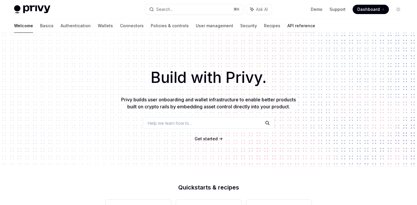
click at [287, 27] on link "API reference" at bounding box center [301, 26] width 28 height 14
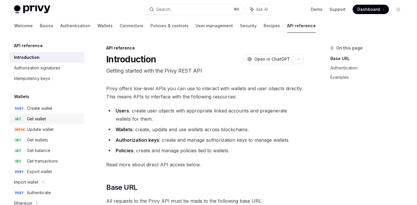
click at [43, 117] on div "Get wallet" at bounding box center [36, 118] width 19 height 7
type textarea "*"
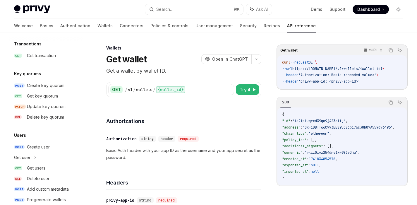
scroll to position [325, 0]
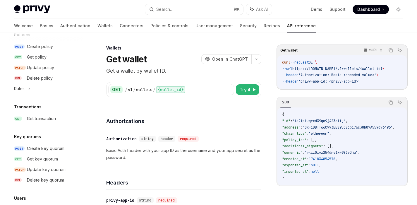
click at [182, 1] on div "Privy Docs home page Search... ⌘ K Ask AI Demo Support Dashboard Dashboard Sear…" at bounding box center [208, 9] width 389 height 19
click at [180, 7] on button "Search... ⌘ K" at bounding box center [194, 9] width 98 height 11
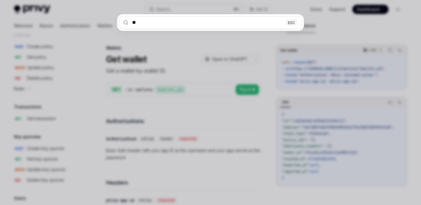
type input "***"
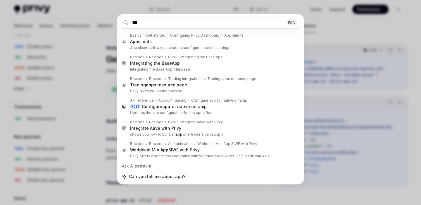
click at [358, 73] on div "*** ESC Basics Get started Configuring Privy Dashboard App clients App clients …" at bounding box center [210, 102] width 421 height 205
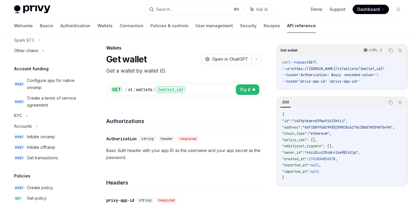
scroll to position [108, 0]
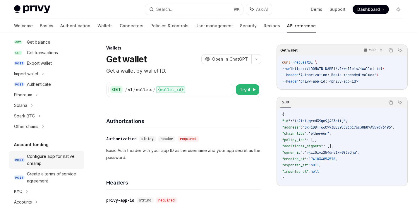
click at [53, 162] on div "Configure app for native onramp" at bounding box center [54, 160] width 54 height 14
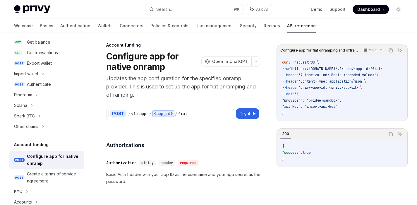
scroll to position [5, 0]
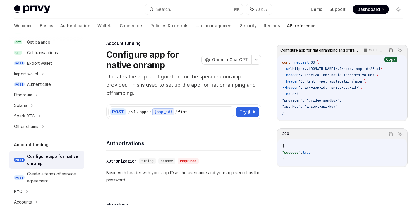
click at [391, 51] on icon "Copy the contents from the code block" at bounding box center [390, 50] width 5 height 5
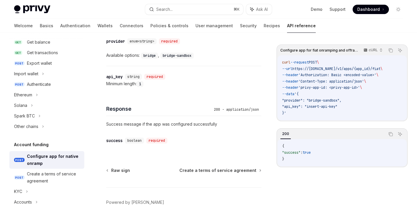
scroll to position [328, 0]
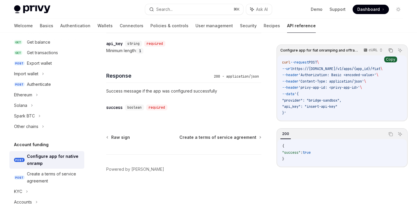
click at [391, 51] on icon "Copy the contents from the code block" at bounding box center [390, 50] width 5 height 5
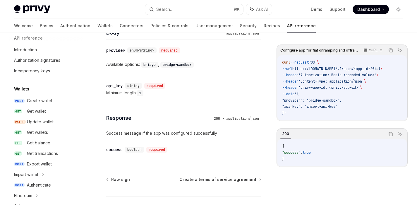
scroll to position [6, 0]
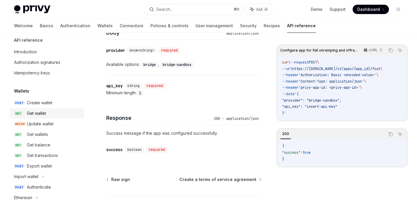
click at [40, 116] on div "Get wallet" at bounding box center [36, 113] width 19 height 7
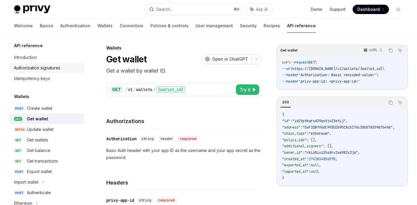
click at [36, 69] on div "Authorization signatures" at bounding box center [37, 67] width 46 height 7
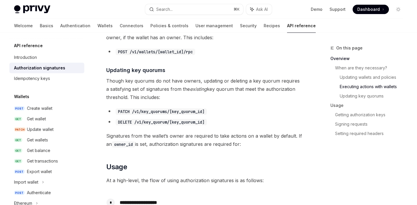
scroll to position [571, 0]
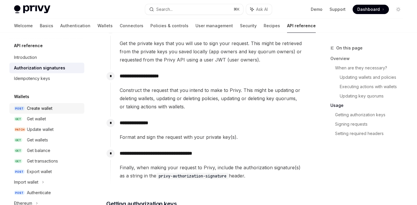
click at [38, 110] on div "Create wallet" at bounding box center [39, 108] width 25 height 7
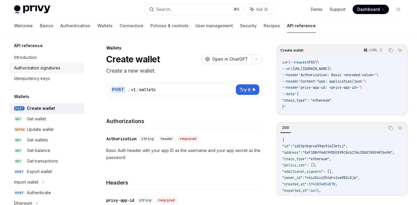
click at [59, 71] on div "Authorization signatures" at bounding box center [37, 67] width 46 height 7
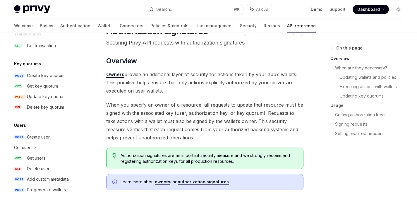
scroll to position [399, 0]
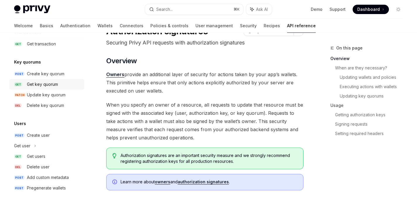
click at [51, 81] on div "Get key quorum" at bounding box center [42, 84] width 31 height 7
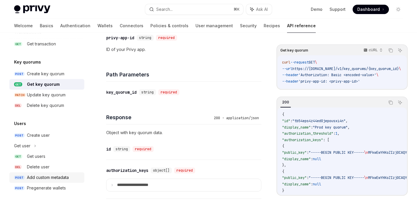
scroll to position [239, 0]
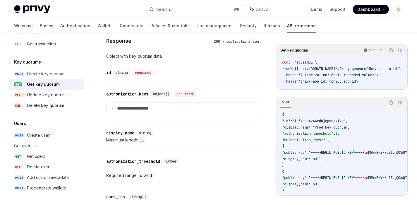
drag, startPoint x: 375, startPoint y: 92, endPoint x: 421, endPoint y: 93, distance: 45.9
click at [407, 89] on div "Get key quorum cURL Copy Ask AI curl --request GET \ --url https://[DOMAIN_NAME…" at bounding box center [341, 66] width 131 height 45
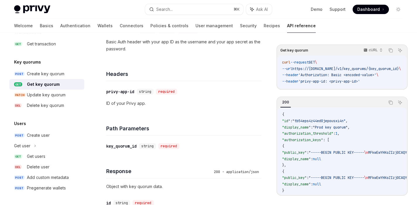
scroll to position [0, 0]
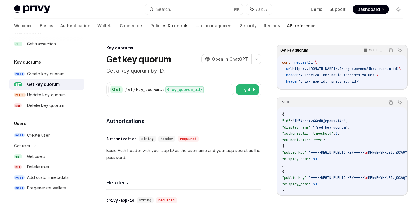
click at [150, 27] on link "Policies & controls" at bounding box center [169, 26] width 38 height 14
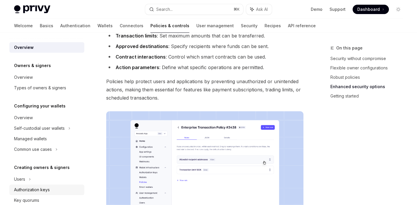
scroll to position [270, 0]
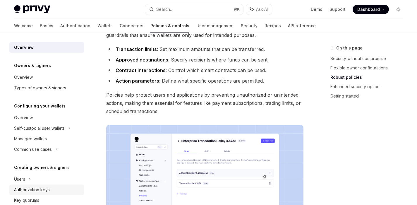
click at [48, 189] on div "Authorization keys" at bounding box center [32, 189] width 36 height 7
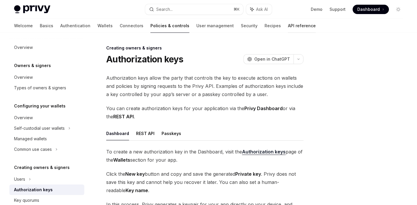
click at [288, 23] on link "API reference" at bounding box center [302, 26] width 28 height 14
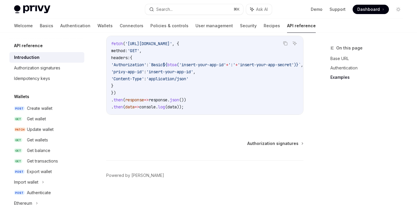
scroll to position [423, 0]
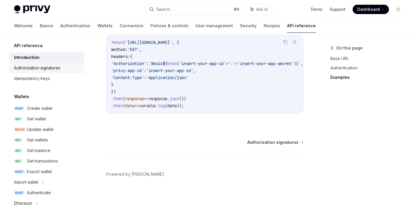
click at [29, 67] on div "Authorization signatures" at bounding box center [37, 67] width 46 height 7
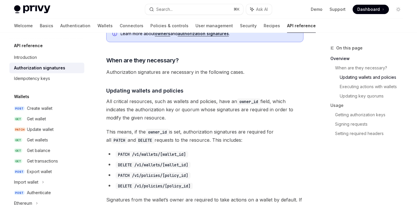
scroll to position [239, 0]
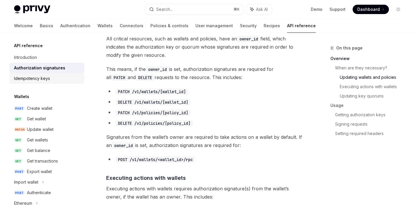
click at [51, 79] on div "Idempotency keys" at bounding box center [47, 78] width 67 height 7
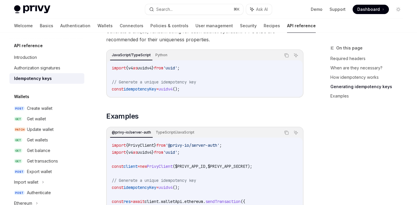
scroll to position [515, 0]
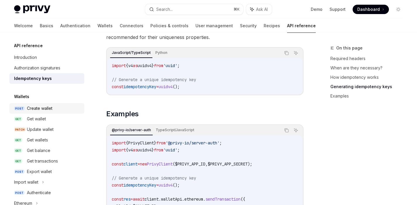
click at [48, 108] on div "Create wallet" at bounding box center [39, 108] width 25 height 7
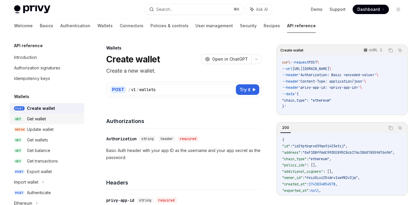
click at [36, 118] on div "Get wallet" at bounding box center [36, 118] width 19 height 7
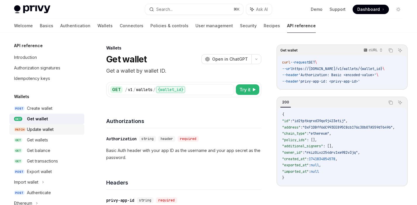
click at [43, 129] on div "Update wallet" at bounding box center [40, 129] width 27 height 7
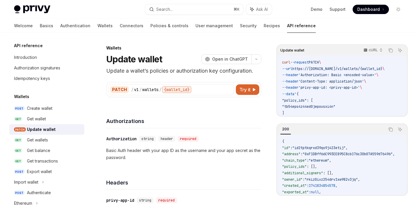
type textarea "*"
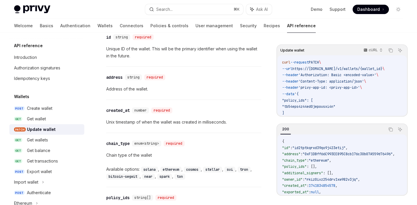
scroll to position [627, 0]
